Goal: Find specific page/section

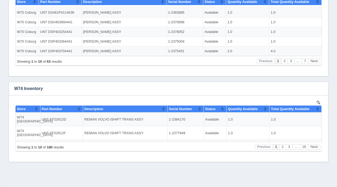
scroll to position [216, 0]
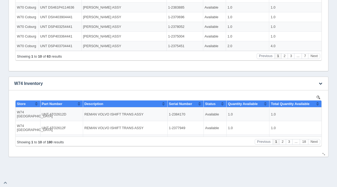
click at [319, 97] on img at bounding box center [318, 97] width 3 height 3
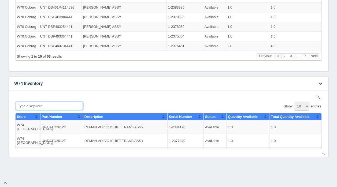
click at [36, 106] on input "Type a keyword..." at bounding box center [49, 106] width 67 height 8
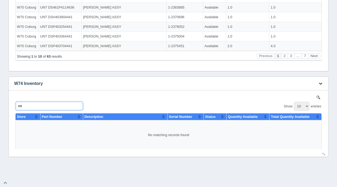
type input "m"
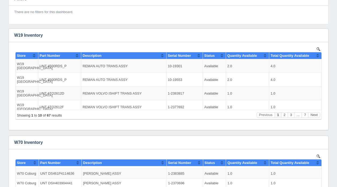
scroll to position [0, 0]
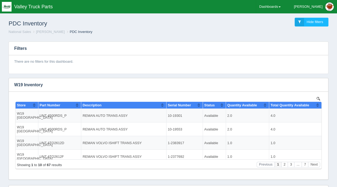
type input "14X"
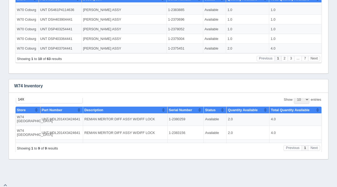
scroll to position [55, 0]
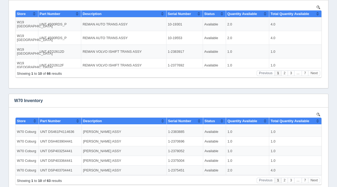
scroll to position [179, 0]
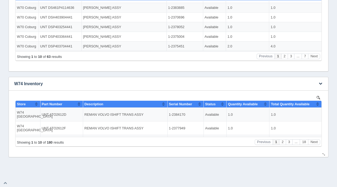
click at [318, 96] on img at bounding box center [318, 97] width 3 height 3
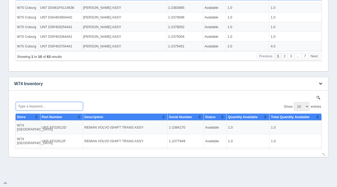
click at [51, 107] on input "Type a keyword..." at bounding box center [49, 106] width 67 height 8
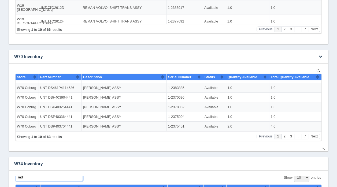
scroll to position [99, 0]
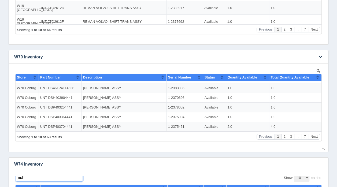
type input "mdl"
click at [317, 70] on img at bounding box center [318, 70] width 3 height 3
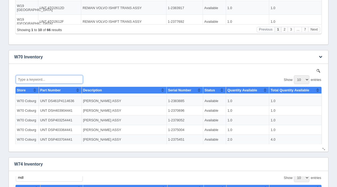
click at [50, 76] on input "Type a keyword..." at bounding box center [49, 79] width 67 height 8
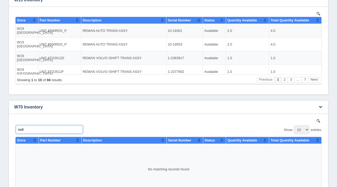
scroll to position [0, 0]
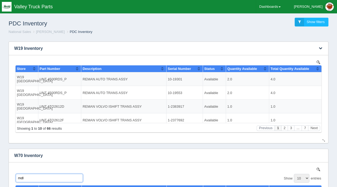
type input "mdl"
click at [317, 62] on img at bounding box center [318, 61] width 3 height 3
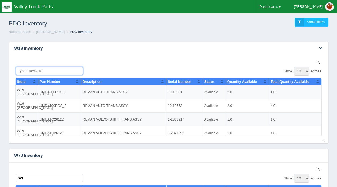
click at [54, 68] on input "Type a keyword..." at bounding box center [49, 70] width 67 height 8
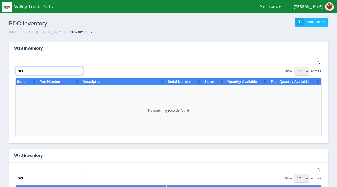
type input "mdl"
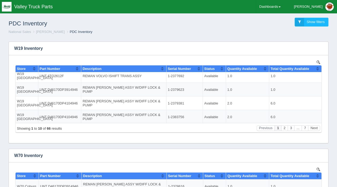
scroll to position [164, 0]
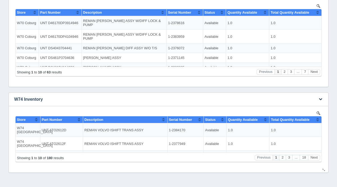
click at [319, 113] on img at bounding box center [318, 112] width 3 height 3
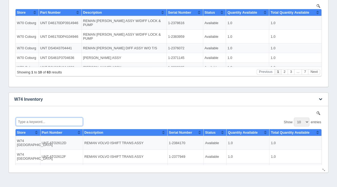
click at [40, 122] on input "Type a keyword..." at bounding box center [49, 121] width 67 height 8
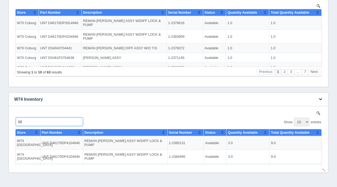
type input "1"
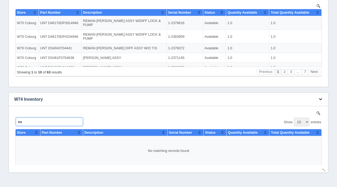
type input "e"
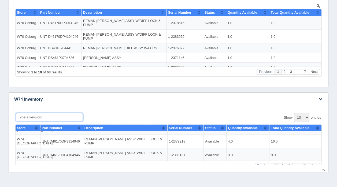
scroll to position [9, 0]
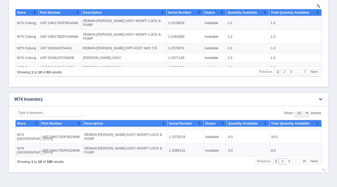
click at [279, 161] on button "2" at bounding box center [282, 161] width 6 height 6
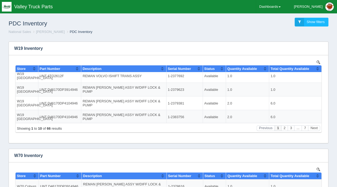
scroll to position [164, 0]
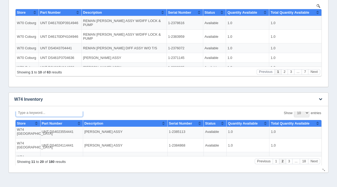
click at [43, 112] on input "Type a keyword..." at bounding box center [49, 112] width 67 height 8
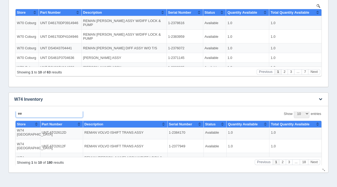
scroll to position [0, 0]
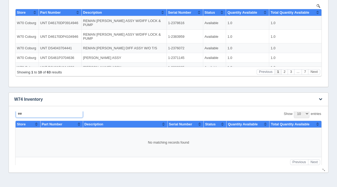
type input "e"
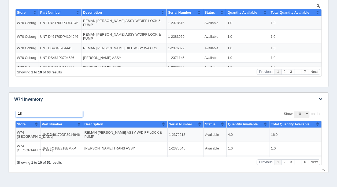
type input "1"
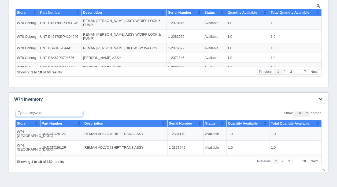
click at [28, 113] on input "Type a keyword..." at bounding box center [49, 112] width 67 height 8
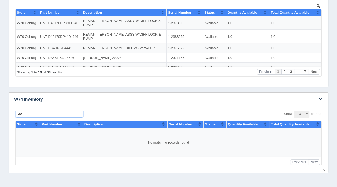
type input "e"
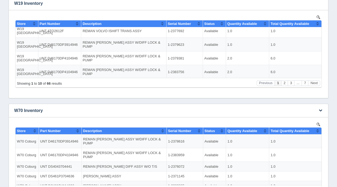
scroll to position [0, 0]
